Goal: Navigation & Orientation: Find specific page/section

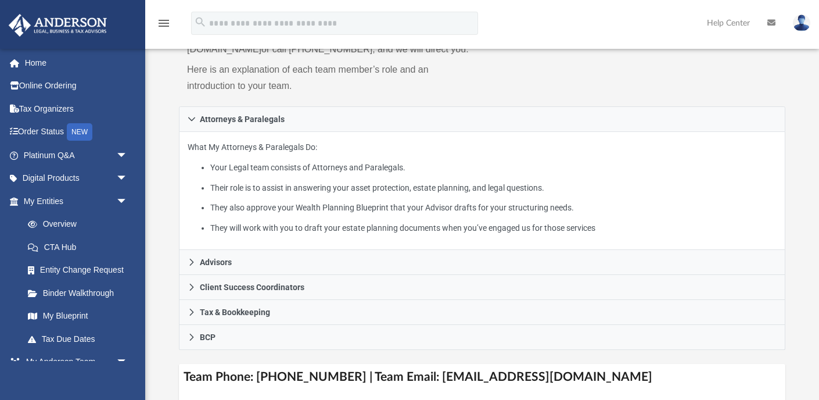
scroll to position [281, 0]
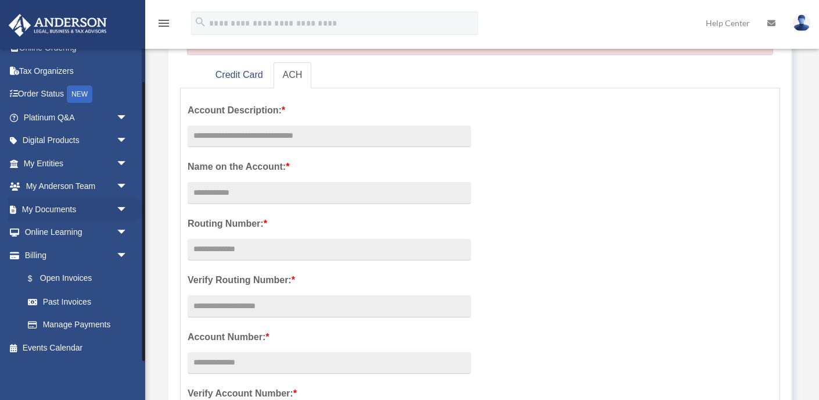
scroll to position [164, 0]
click at [78, 252] on link "Billing arrow_drop_down" at bounding box center [76, 254] width 137 height 23
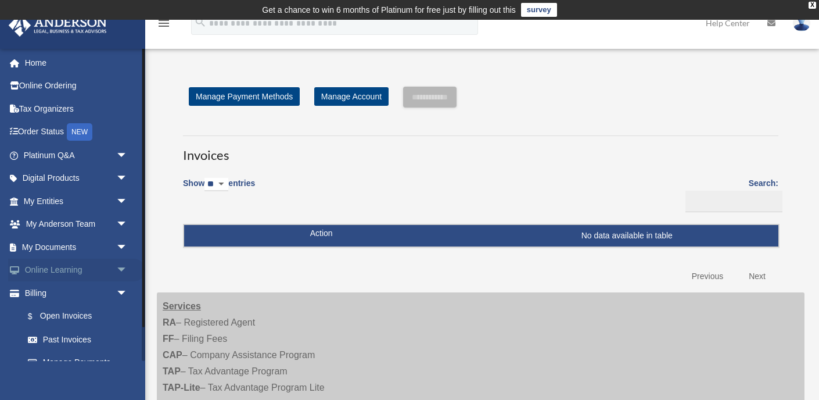
click at [91, 265] on link "Online Learning arrow_drop_down" at bounding box center [76, 269] width 137 height 23
